Goal: Find contact information: Find contact information

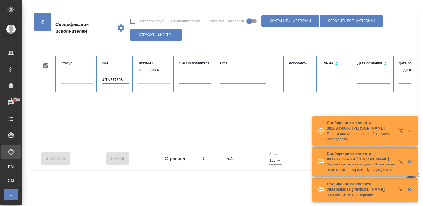
click at [109, 81] on input "ФЛ-V377363" at bounding box center [115, 80] width 27 height 8
type input "ФЛ-V37363"
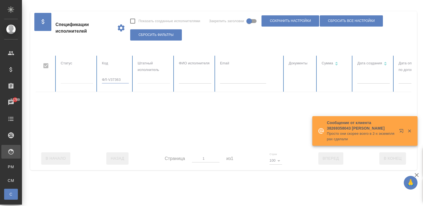
checkbox input "false"
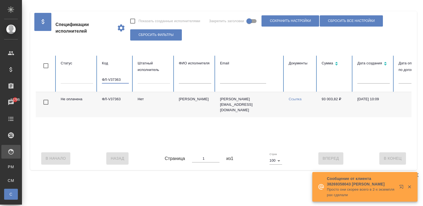
scroll to position [0, 212]
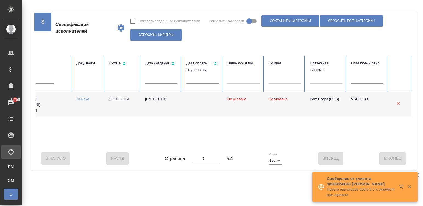
type input "ФЛ-V37363"
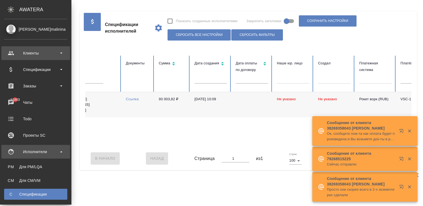
click at [13, 53] on div "Клиенты" at bounding box center [35, 53] width 63 height 8
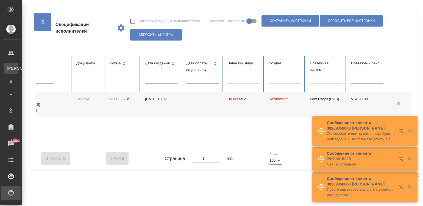
click at [22, 71] on li "К Клиенты" at bounding box center [11, 68] width 22 height 11
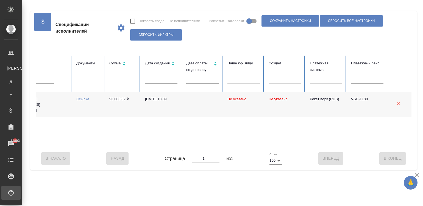
click at [19, 62] on ul "К Клиенты Д Договоры Т Тендеры" at bounding box center [11, 80] width 22 height 41
click at [11, 66] on span "К" at bounding box center [11, 68] width 8 height 5
select select "RU"
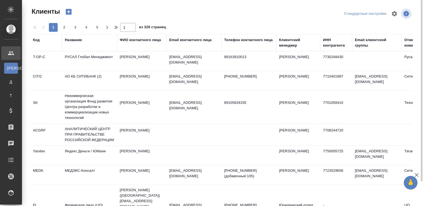
click at [203, 64] on td "samira.abdurazakova@rusal.com" at bounding box center [193, 61] width 55 height 19
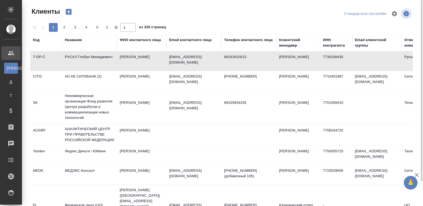
click at [335, 41] on div "ИНН контрагента" at bounding box center [336, 42] width 26 height 11
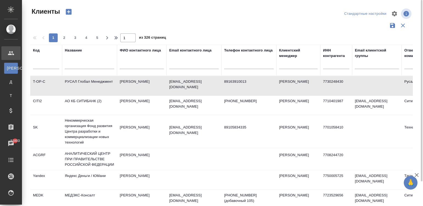
click at [331, 63] on input "text" at bounding box center [336, 65] width 26 height 7
paste input "7736319695"
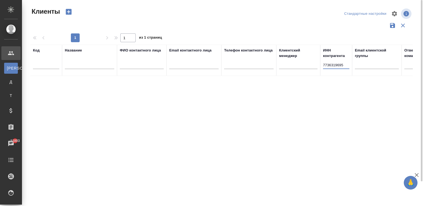
type input "7736319695"
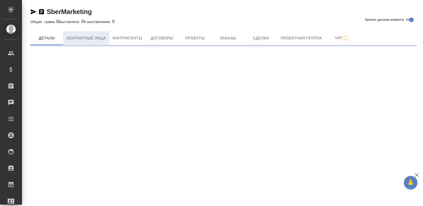
click at [102, 35] on span "Контактные лица" at bounding box center [86, 38] width 40 height 7
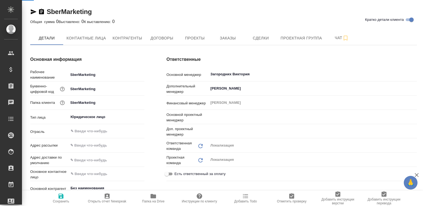
type input "Загородних Виктория"
type input "[PERSON_NAME]"
type textarea "x"
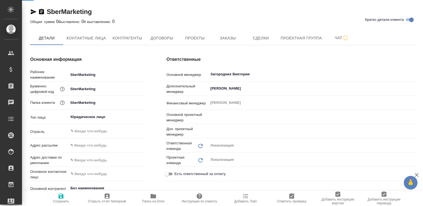
type input "[PERSON_NAME]"
select select "RU"
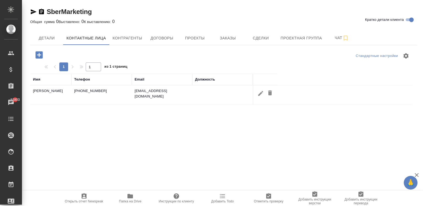
drag, startPoint x: 195, startPoint y: 89, endPoint x: 157, endPoint y: 87, distance: 37.9
click at [157, 87] on tr "[PERSON_NAME] [PHONE_NUMBER] [PERSON_NAME][EMAIL_ADDRESS][DOMAIN_NAME]" at bounding box center [221, 95] width 382 height 19
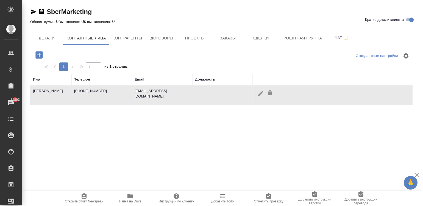
click at [165, 94] on td "[EMAIL_ADDRESS][DOMAIN_NAME]" at bounding box center [162, 95] width 60 height 19
click at [190, 92] on td "[EMAIL_ADDRESS][DOMAIN_NAME]" at bounding box center [162, 95] width 60 height 19
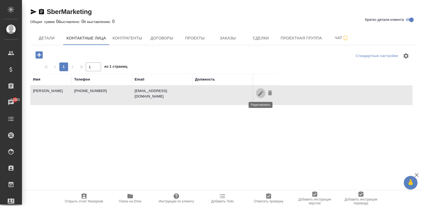
click at [257, 93] on icon "button" at bounding box center [260, 93] width 7 height 7
type input "[PERSON_NAME]"
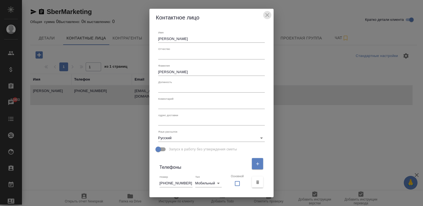
click at [263, 11] on button "close" at bounding box center [267, 15] width 8 height 8
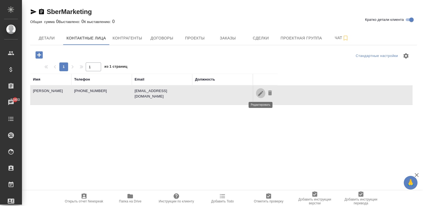
click at [256, 91] on button "button" at bounding box center [260, 93] width 9 height 10
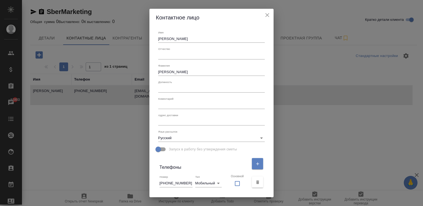
click at [263, 145] on div "Имя [PERSON_NAME] Отчество [PERSON_NAME] Должность Коментарий x Адрес доставки …" at bounding box center [211, 111] width 124 height 171
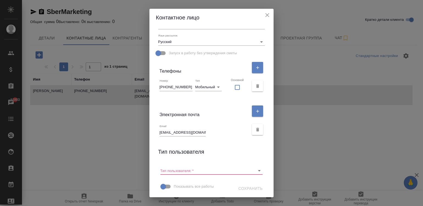
click at [194, 132] on input "[EMAIL_ADDRESS][DOMAIN_NAME]" at bounding box center [182, 133] width 46 height 8
click at [179, 87] on input "[PHONE_NUMBER]" at bounding box center [175, 87] width 33 height 8
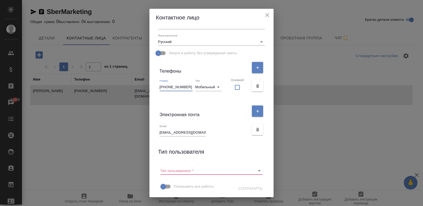
click at [179, 87] on input "[PHONE_NUMBER]" at bounding box center [175, 87] width 33 height 8
